Goal: Information Seeking & Learning: Learn about a topic

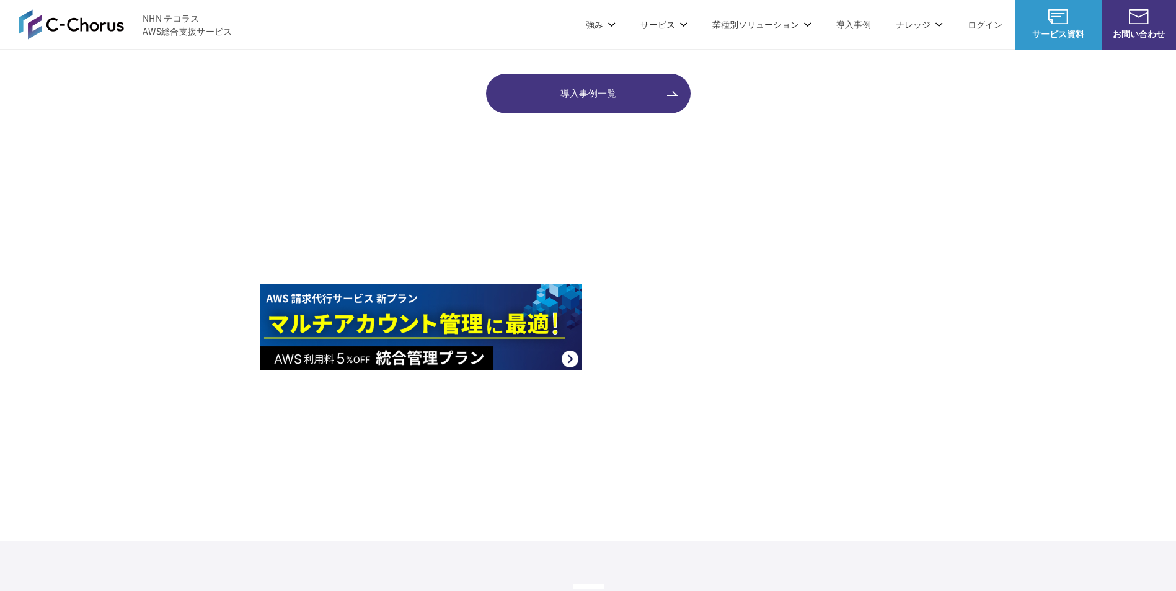
scroll to position [1549, 0]
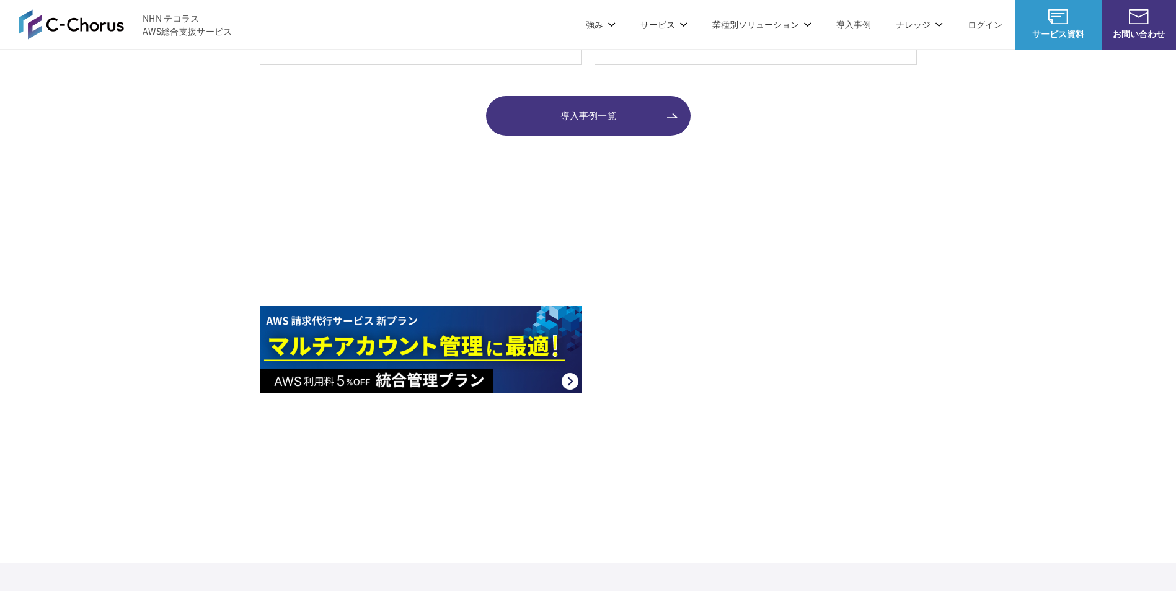
click at [394, 276] on img at bounding box center [421, 253] width 322 height 87
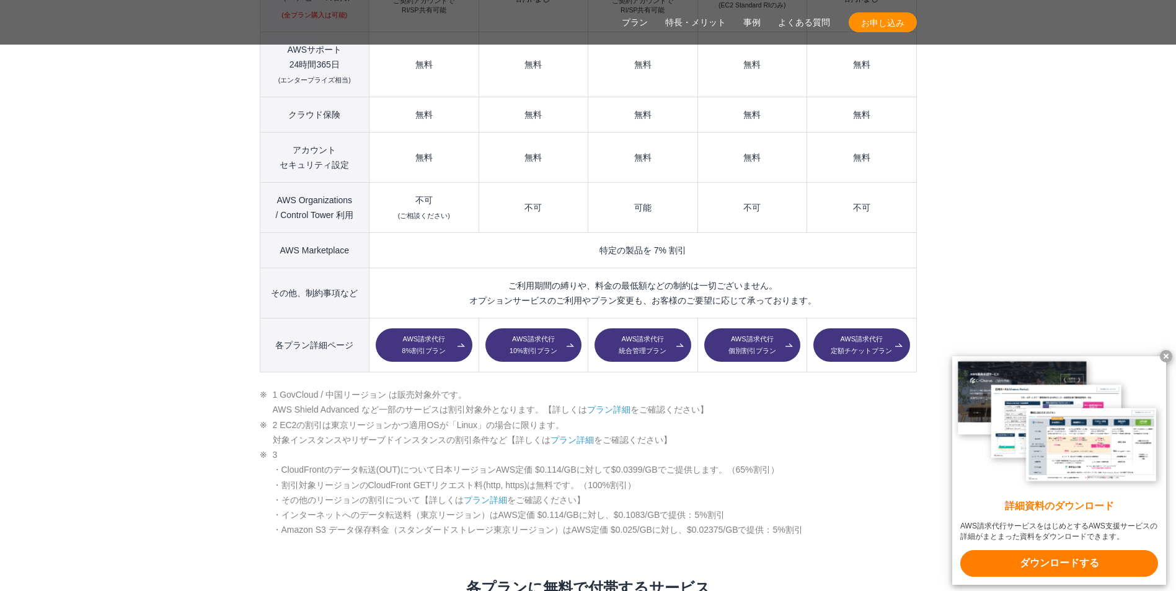
scroll to position [1797, 0]
click at [517, 328] on link "AWS請求代行 10%割引プラン" at bounding box center [533, 344] width 96 height 33
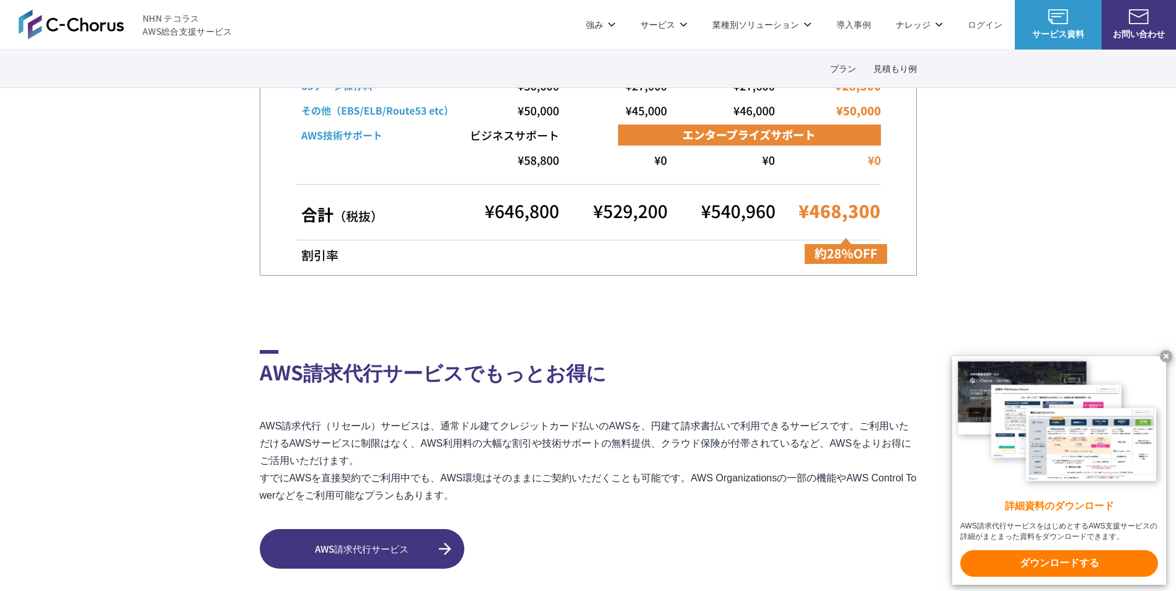
scroll to position [3099, 0]
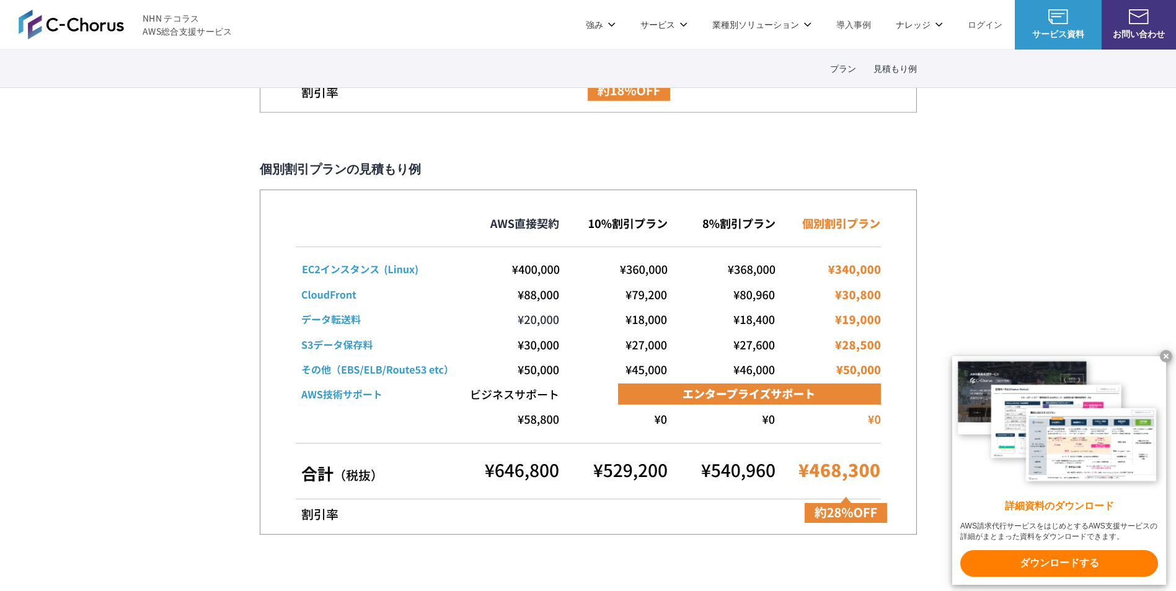
scroll to position [2851, 0]
